Goal: Download file/media

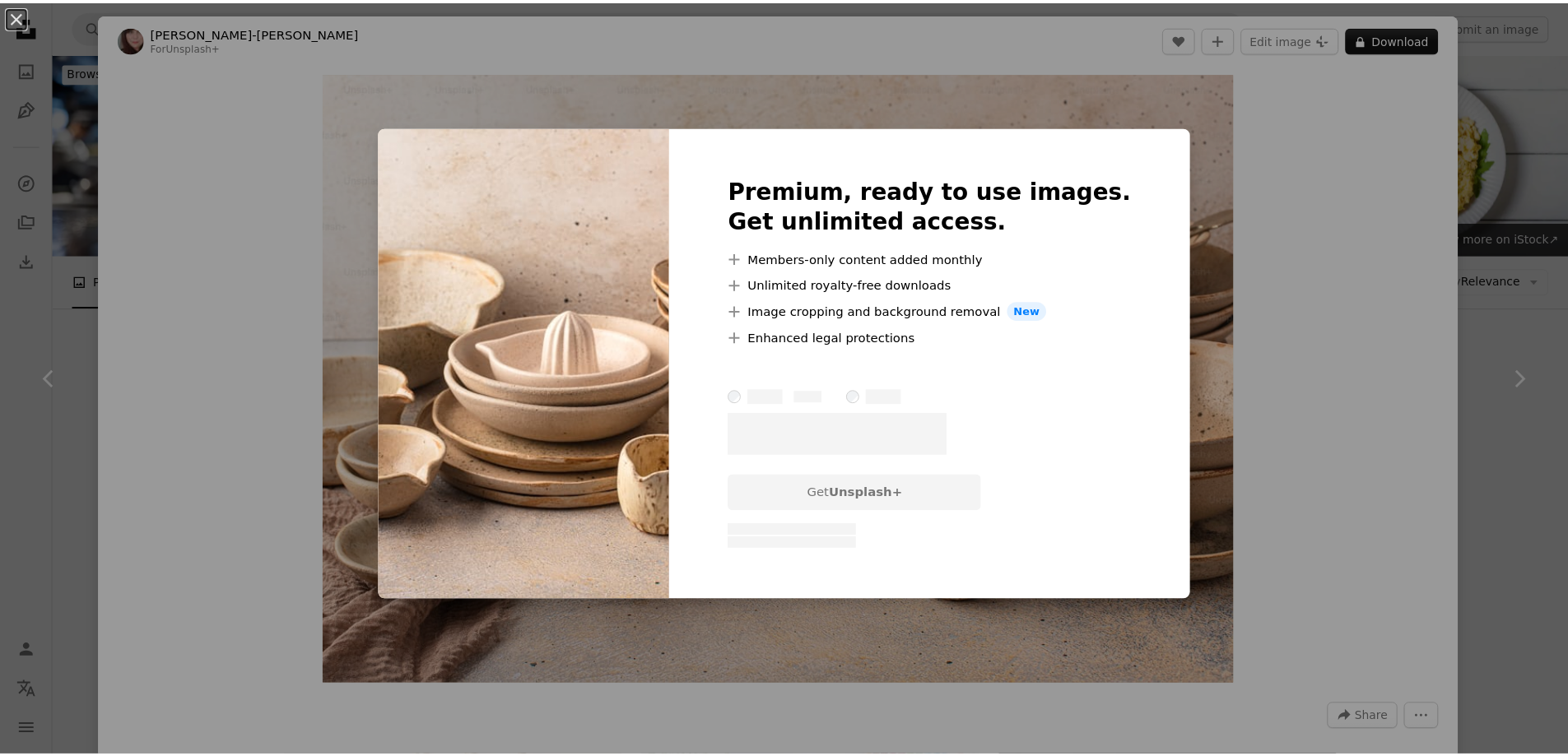
scroll to position [822, 0]
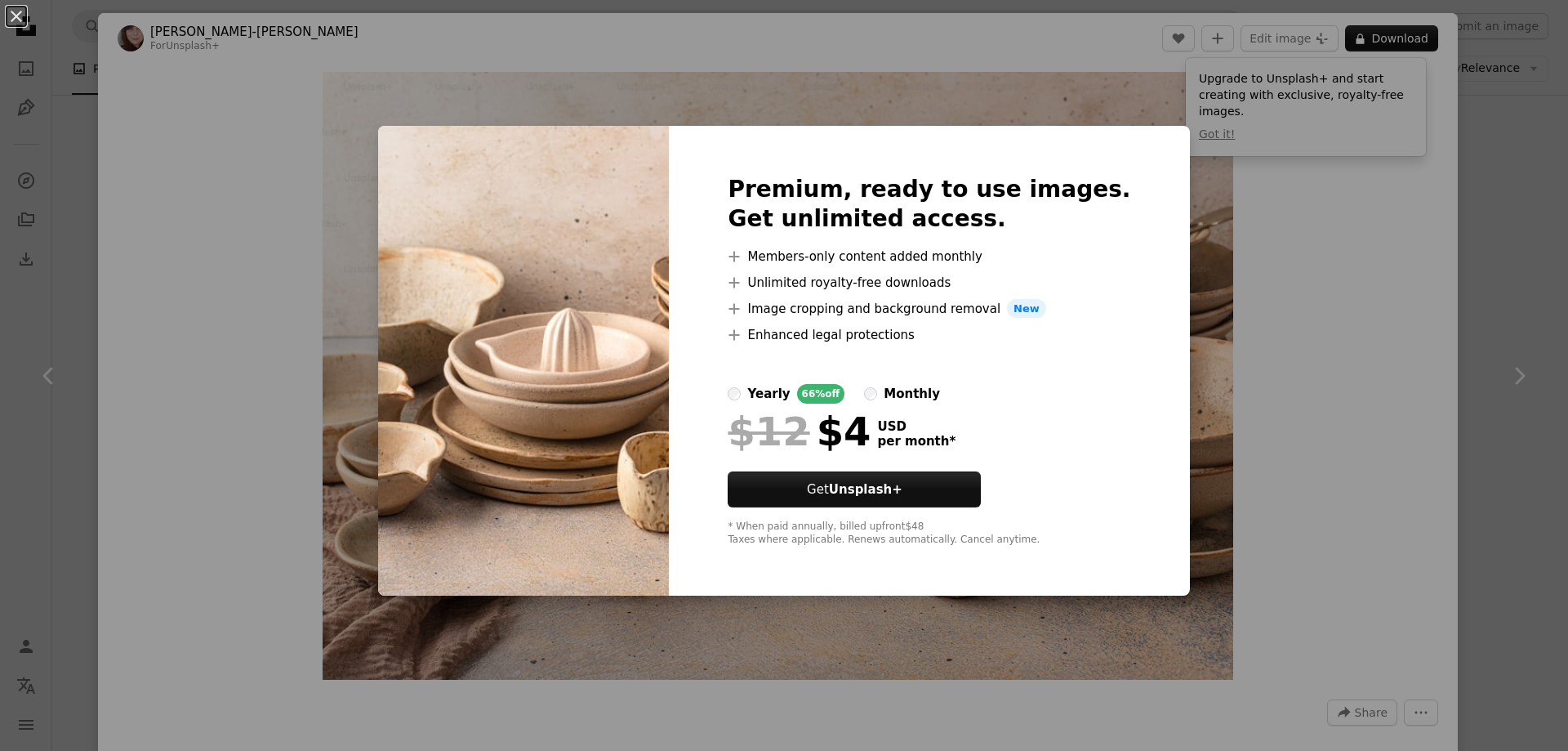
click at [1356, 340] on div "An X shape Premium, ready to use images. Get unlimited access. A plus sign Memb…" at bounding box center [784, 376] width 1568 height 751
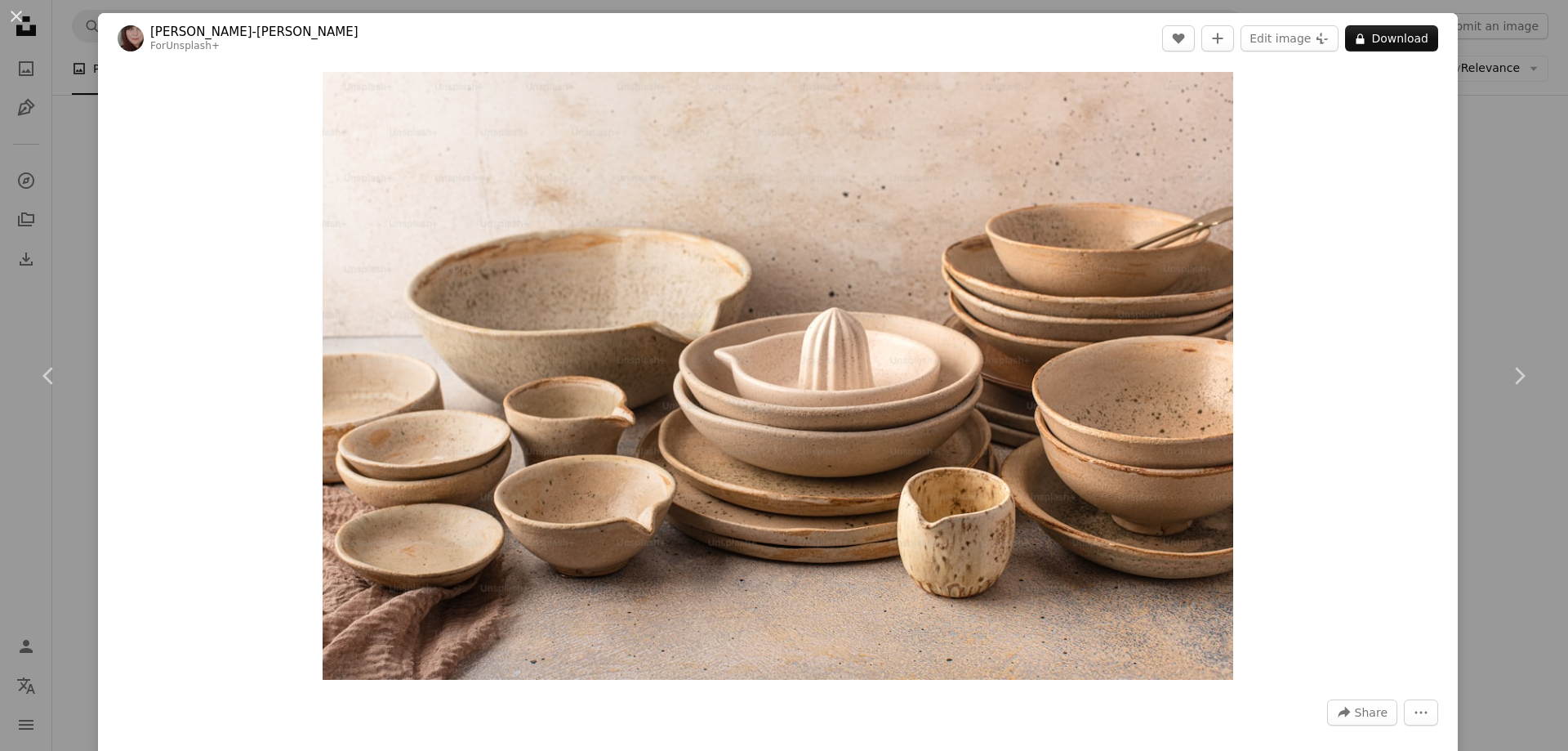
drag, startPoint x: 1567, startPoint y: 205, endPoint x: 1500, endPoint y: 203, distance: 67.0
click at [1489, 212] on div "An X shape Chevron left Chevron right [PERSON_NAME]-[PERSON_NAME] For Unsplash+…" at bounding box center [784, 376] width 1568 height 751
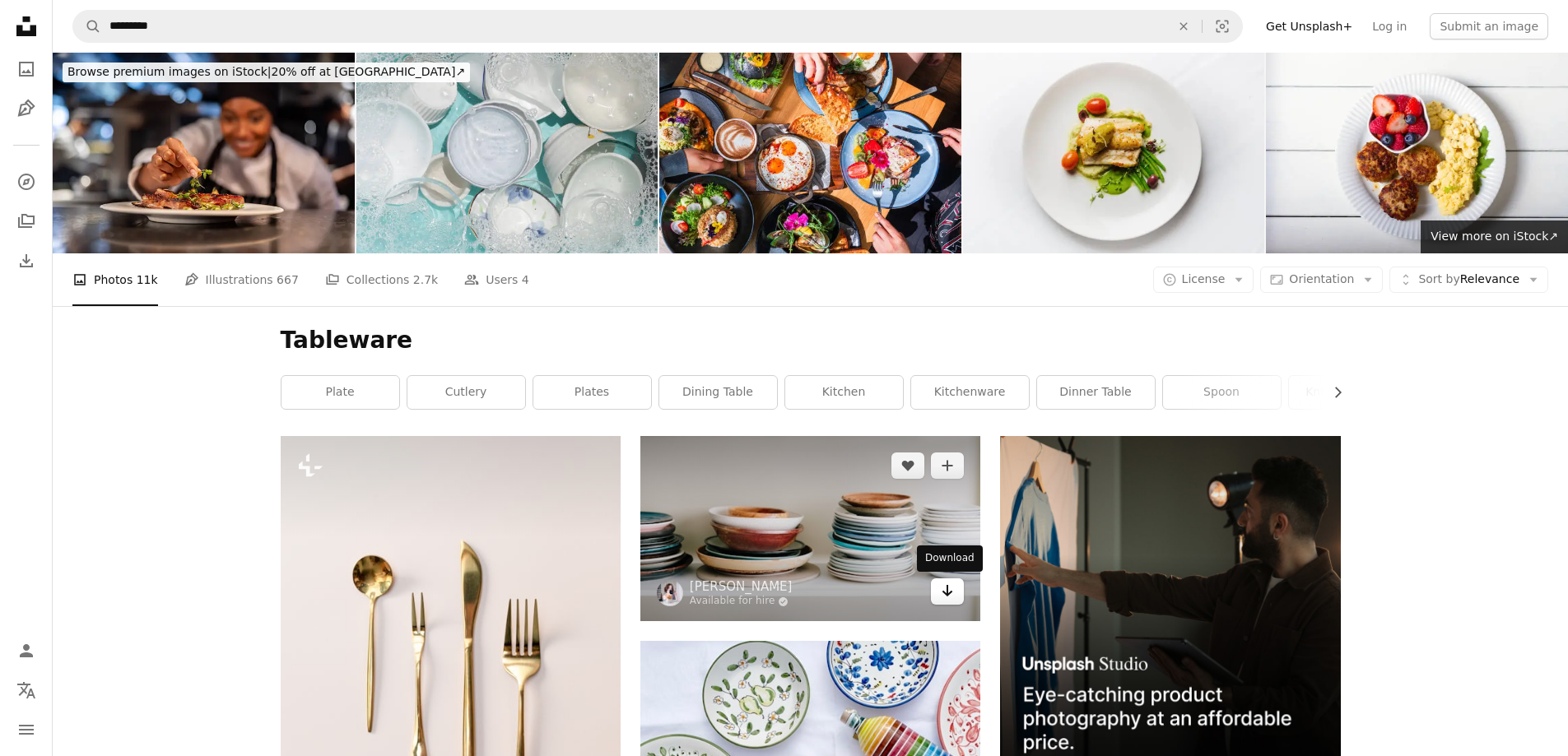
click at [954, 594] on icon "Arrow pointing down" at bounding box center [948, 590] width 14 height 19
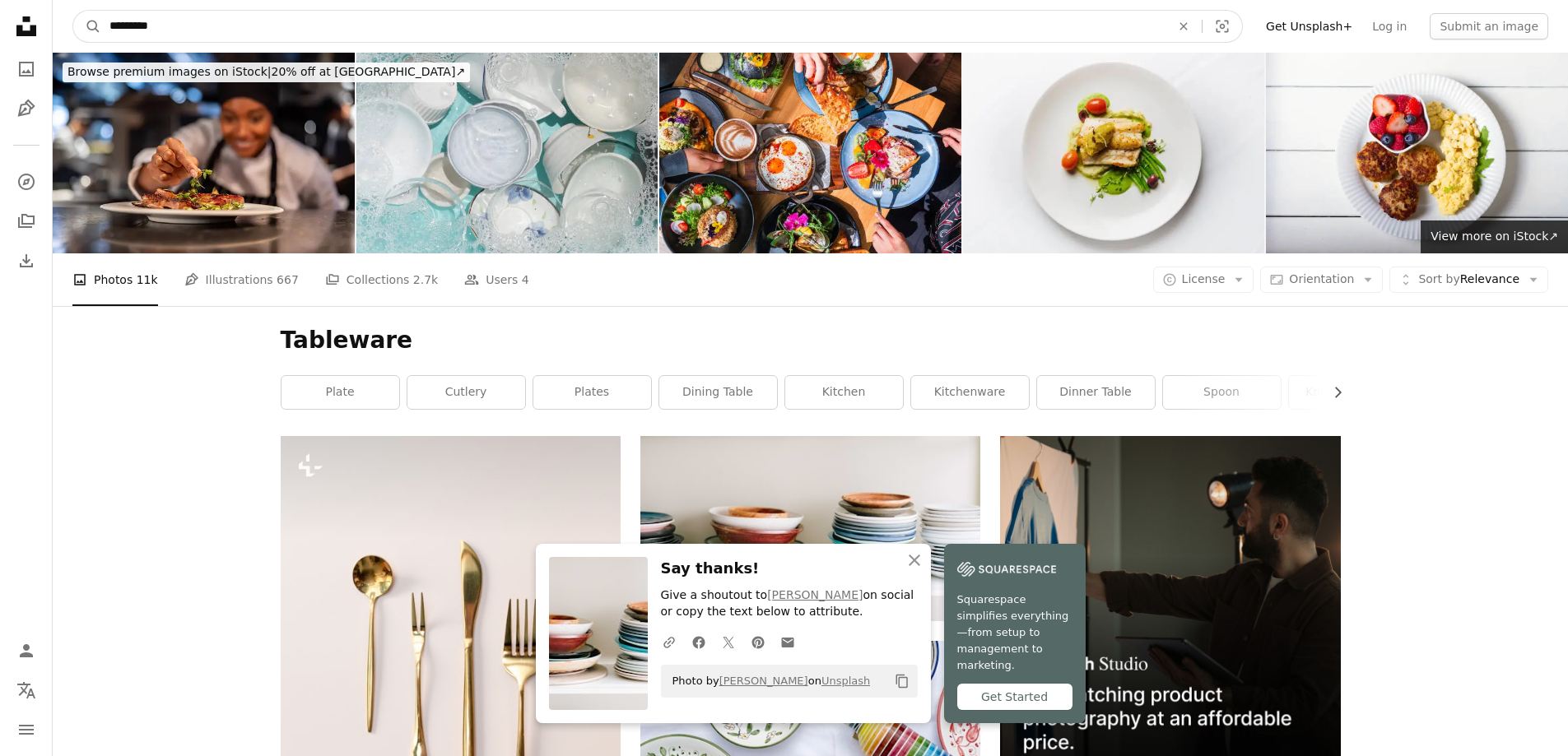
drag, startPoint x: 209, startPoint y: 22, endPoint x: 17, endPoint y: 31, distance: 192.2
